Goal: Book appointment/travel/reservation

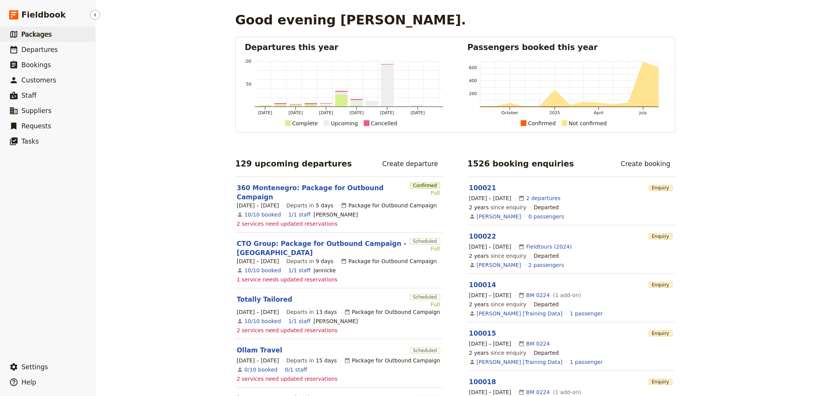
click at [62, 37] on link "​ Packages" at bounding box center [47, 34] width 95 height 15
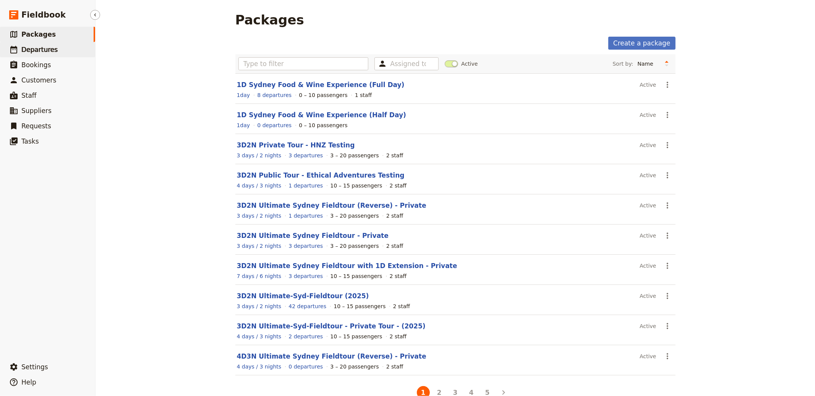
click at [71, 48] on link "​ Departures" at bounding box center [47, 49] width 95 height 15
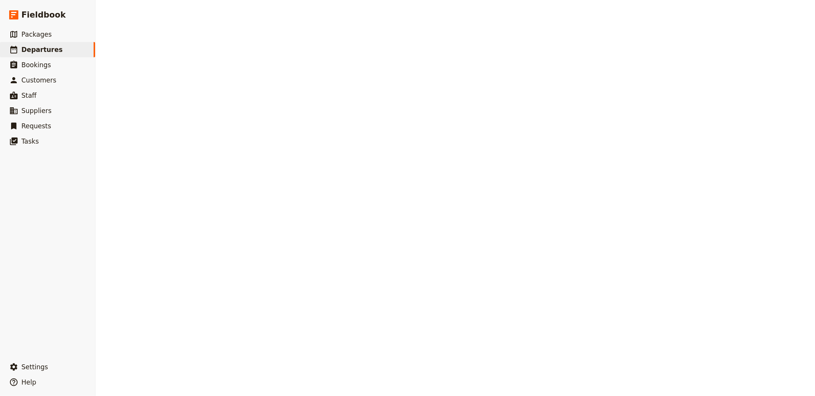
select select "CREATED_AT"
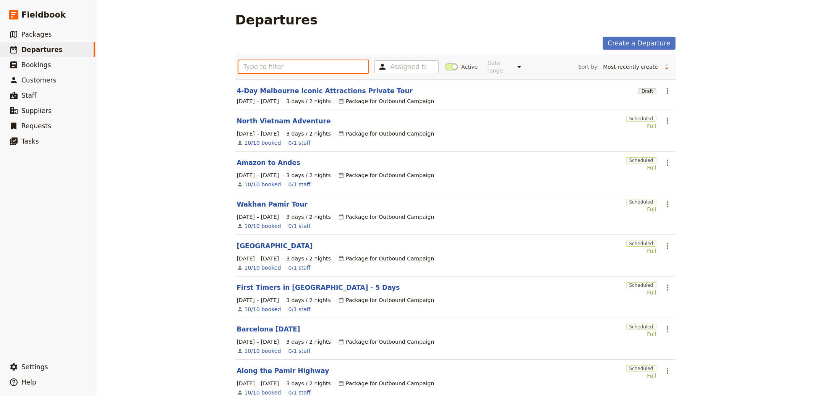
click at [306, 68] on input "text" at bounding box center [304, 66] width 130 height 13
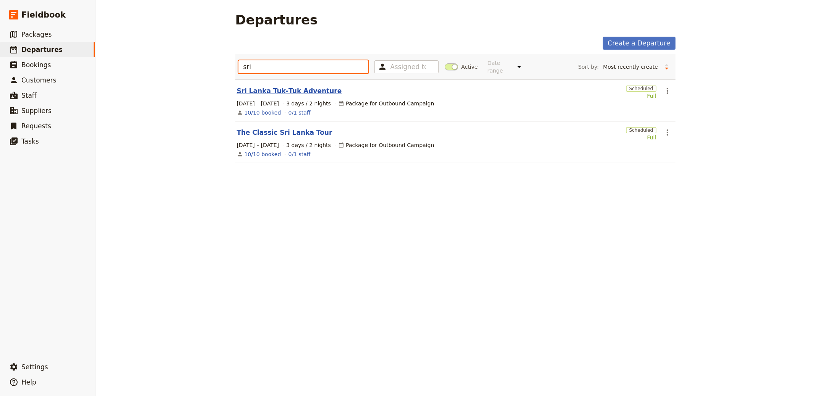
type input "sri"
click at [283, 91] on link "Sri Lanka Tuk‑Tuk Adventure" at bounding box center [289, 90] width 105 height 9
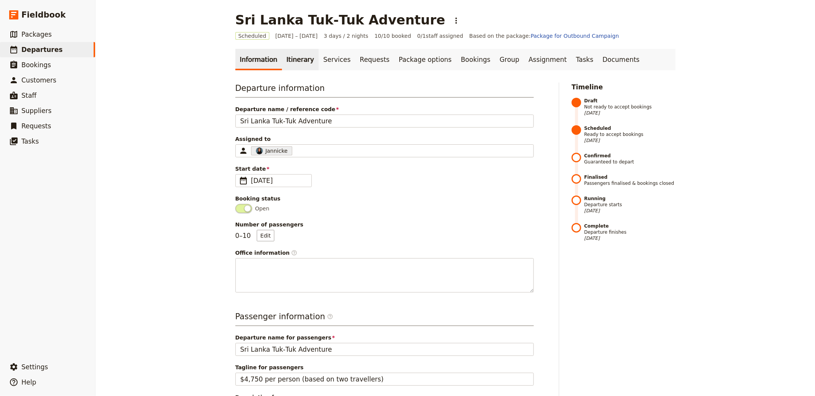
click at [283, 62] on link "Itinerary" at bounding box center [300, 59] width 37 height 21
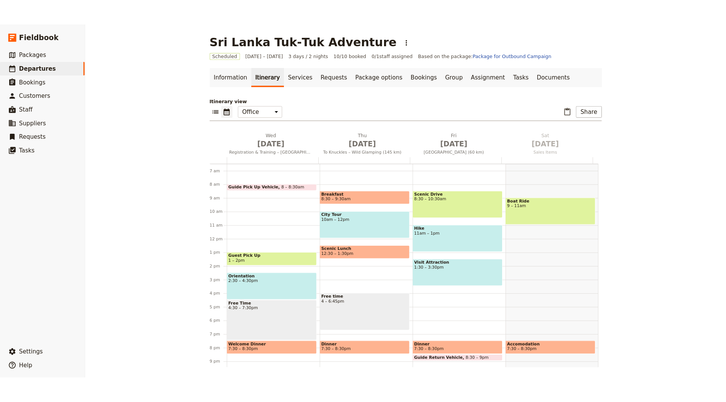
scroll to position [99, 0]
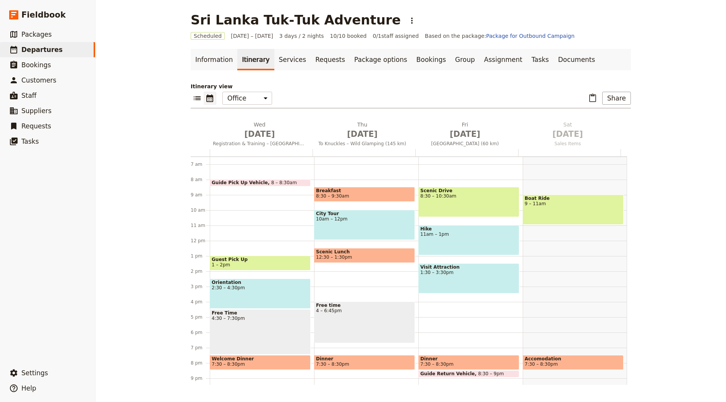
click at [705, 108] on div "[GEOGRAPHIC_DATA] Tuk‑Tuk Adventure ​ Scheduled [DATE] – [DATE] 3 days / 2 nigh…" at bounding box center [411, 201] width 631 height 402
